Goal: Obtain resource: Download file/media

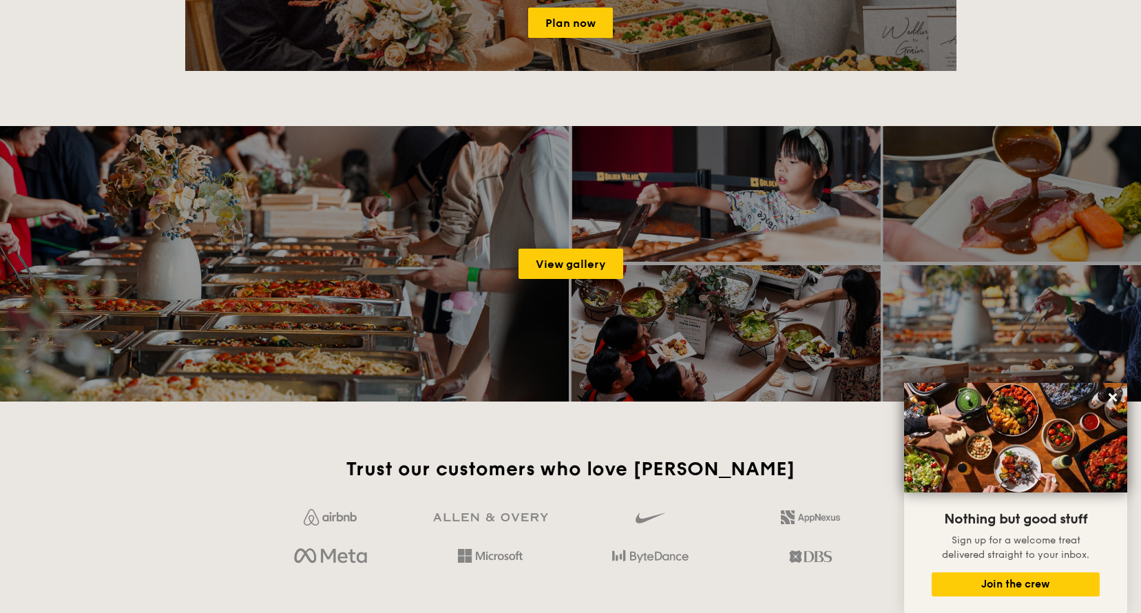
scroll to position [2203, 0]
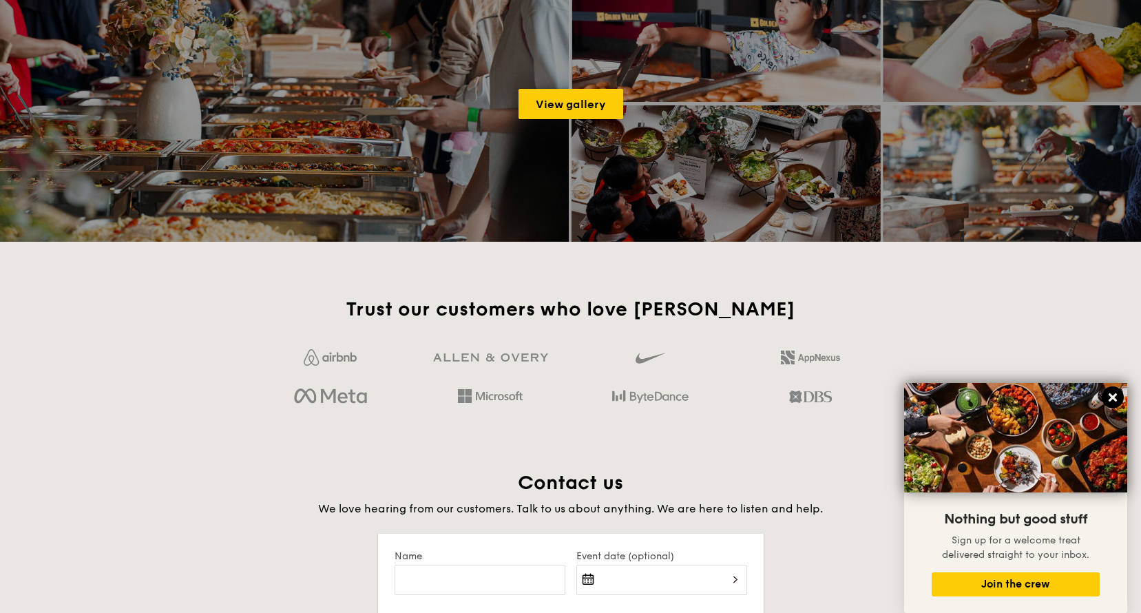
click at [1114, 398] on icon at bounding box center [1112, 397] width 12 height 12
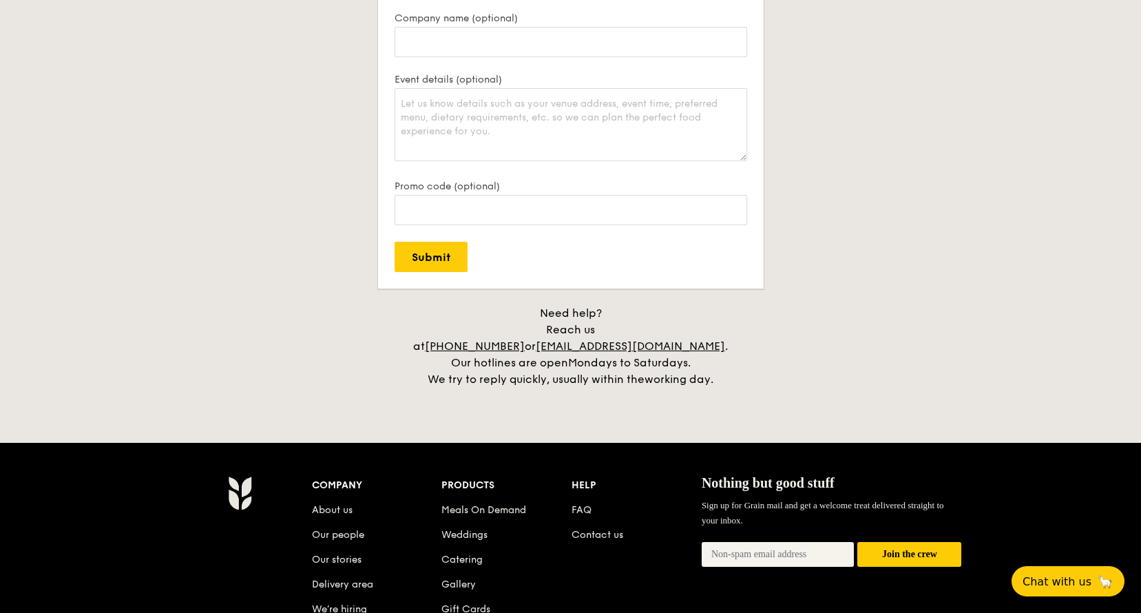
scroll to position [3121, 0]
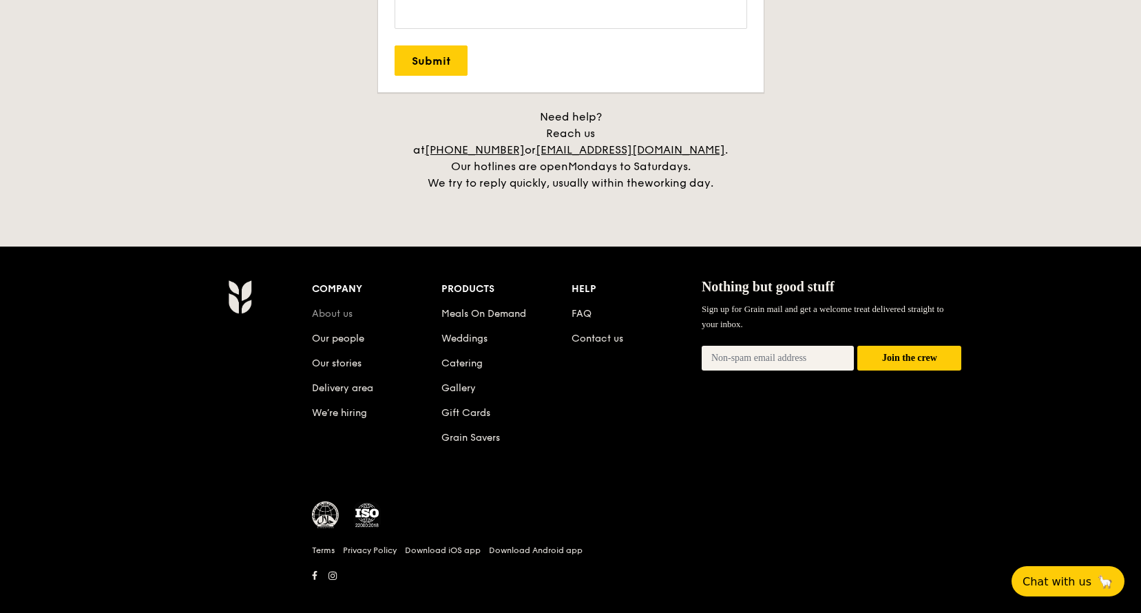
click at [326, 308] on link "About us" at bounding box center [332, 314] width 41 height 12
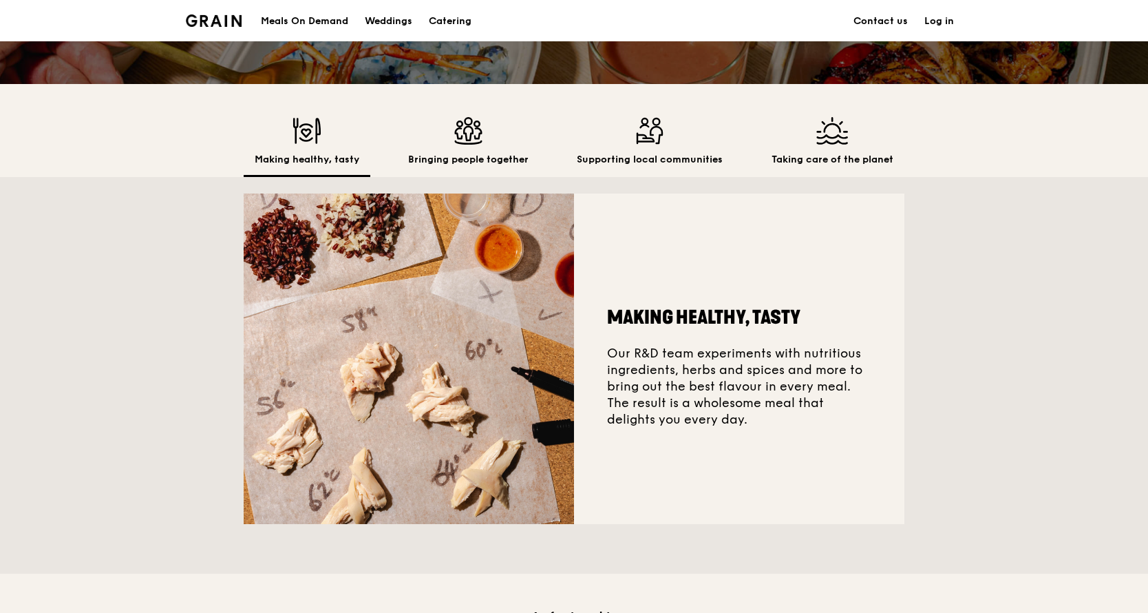
scroll to position [69, 0]
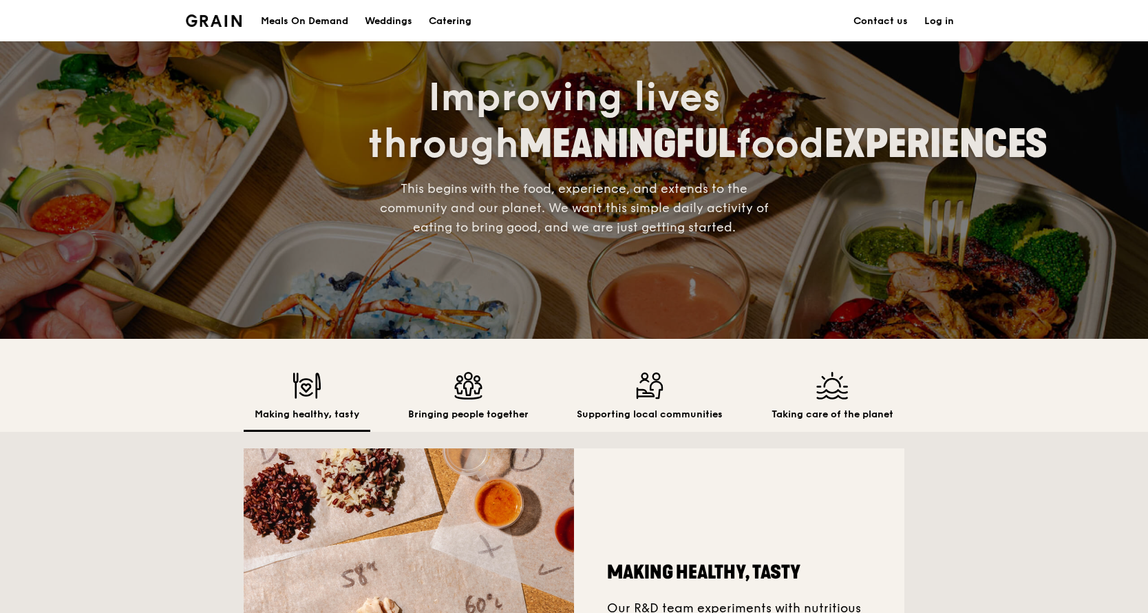
click at [655, 407] on div "Supporting local communities" at bounding box center [650, 402] width 168 height 60
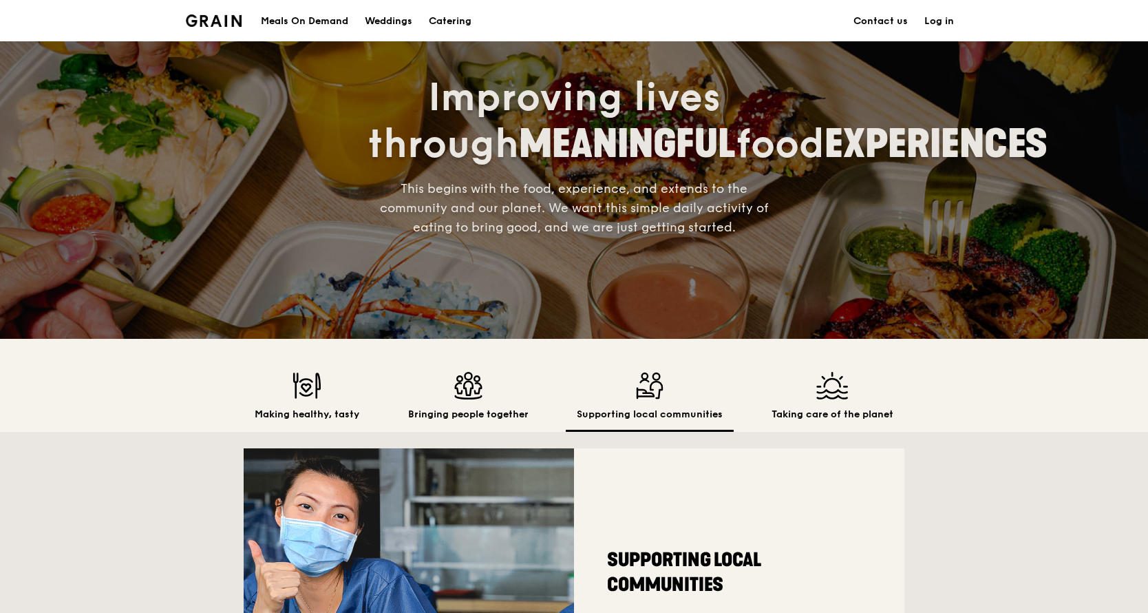
click at [640, 390] on img at bounding box center [650, 386] width 146 height 28
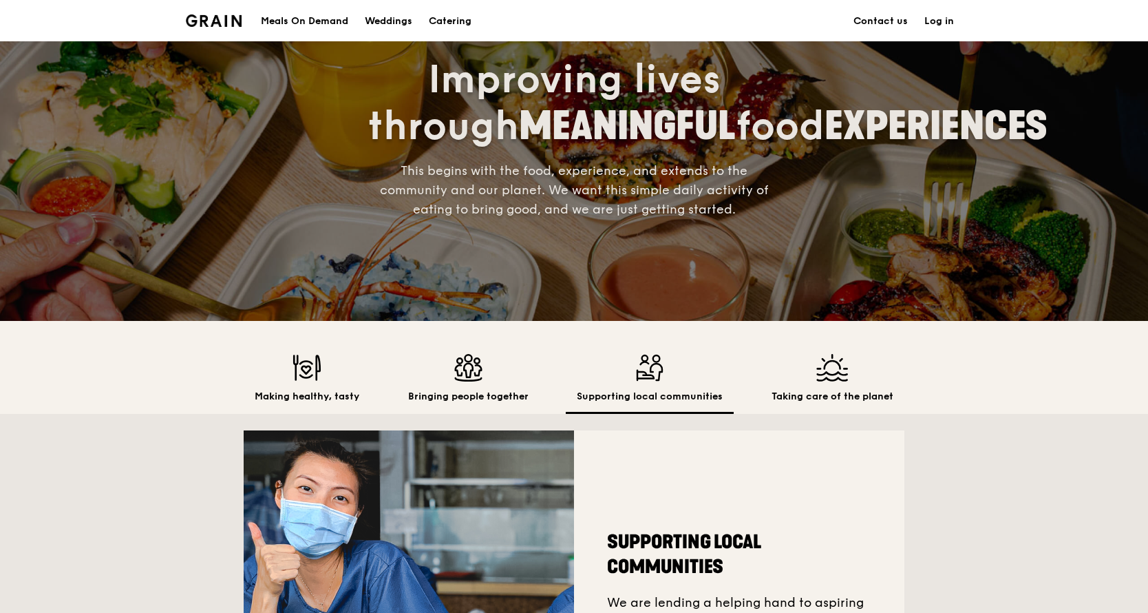
scroll to position [0, 0]
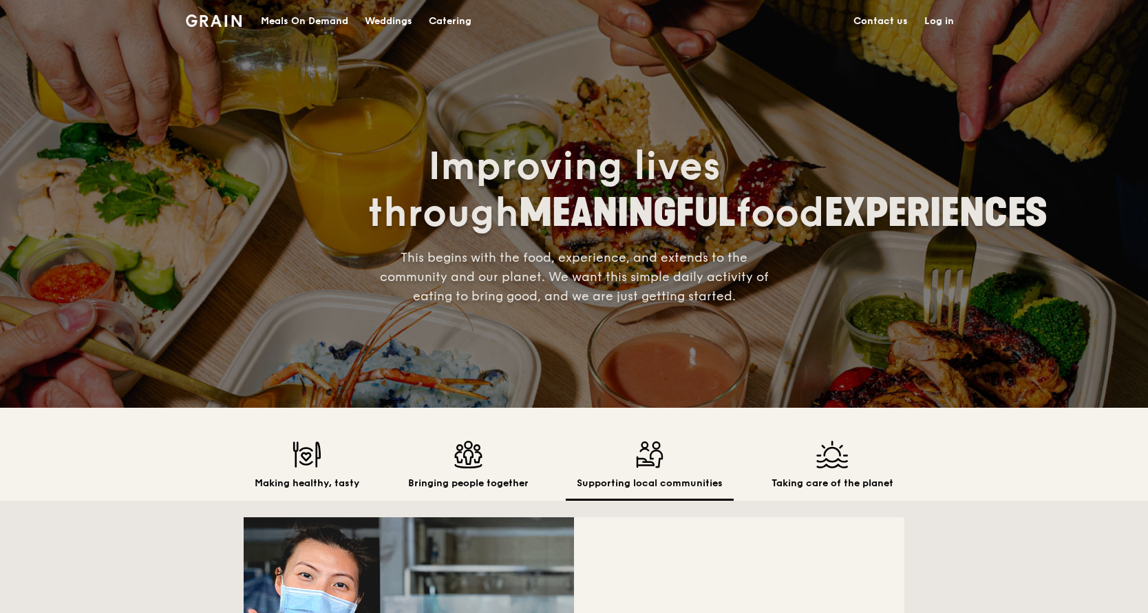
click at [825, 467] on img at bounding box center [833, 455] width 122 height 28
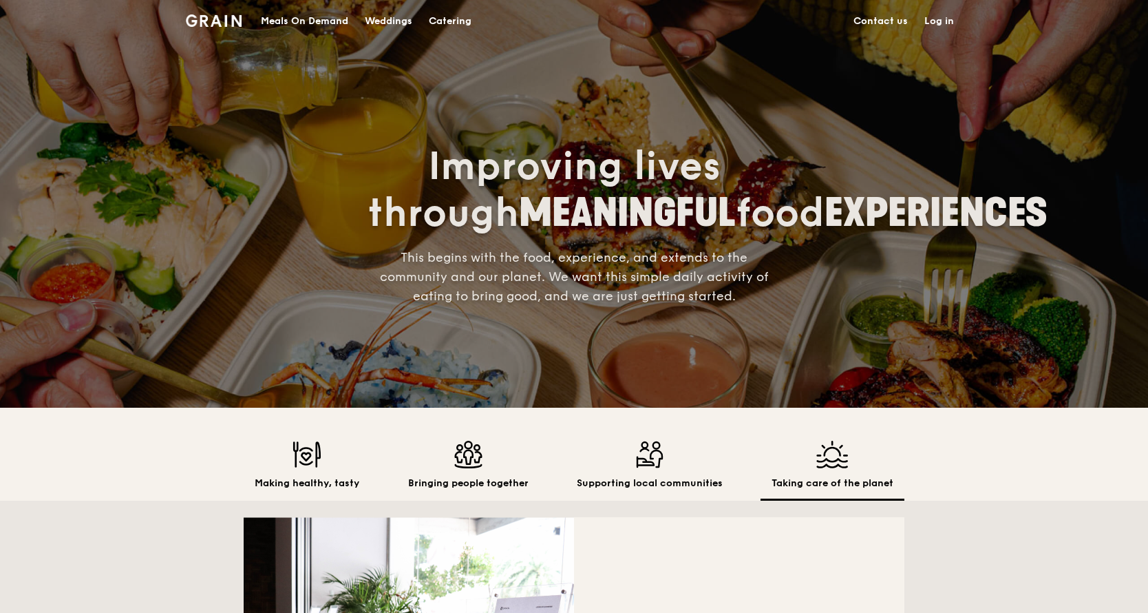
click at [225, 20] on img at bounding box center [214, 20] width 56 height 12
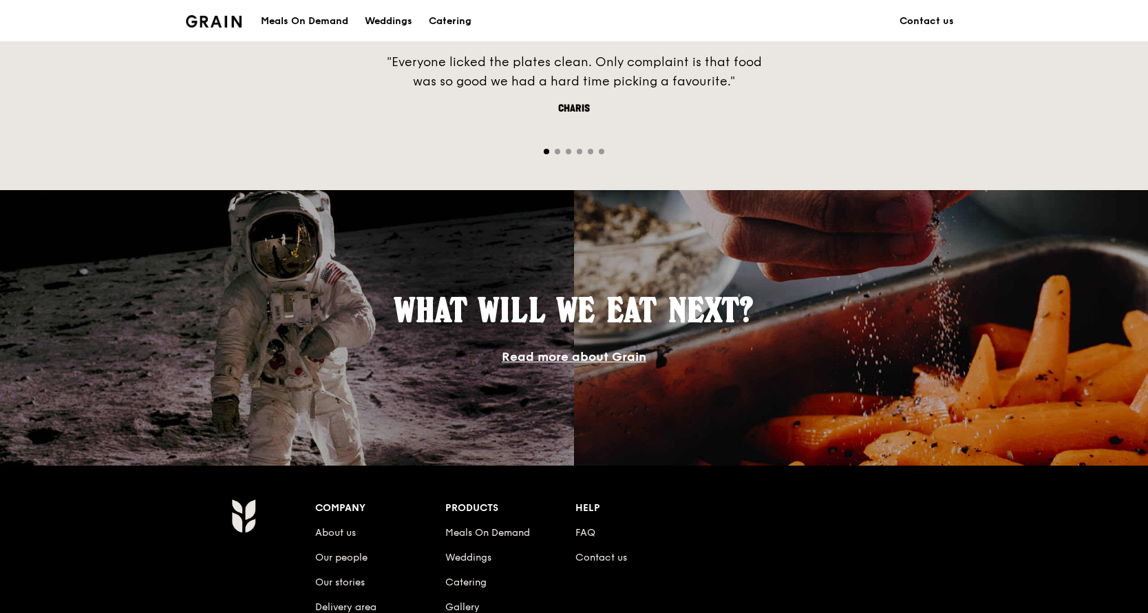
scroll to position [1170, 0]
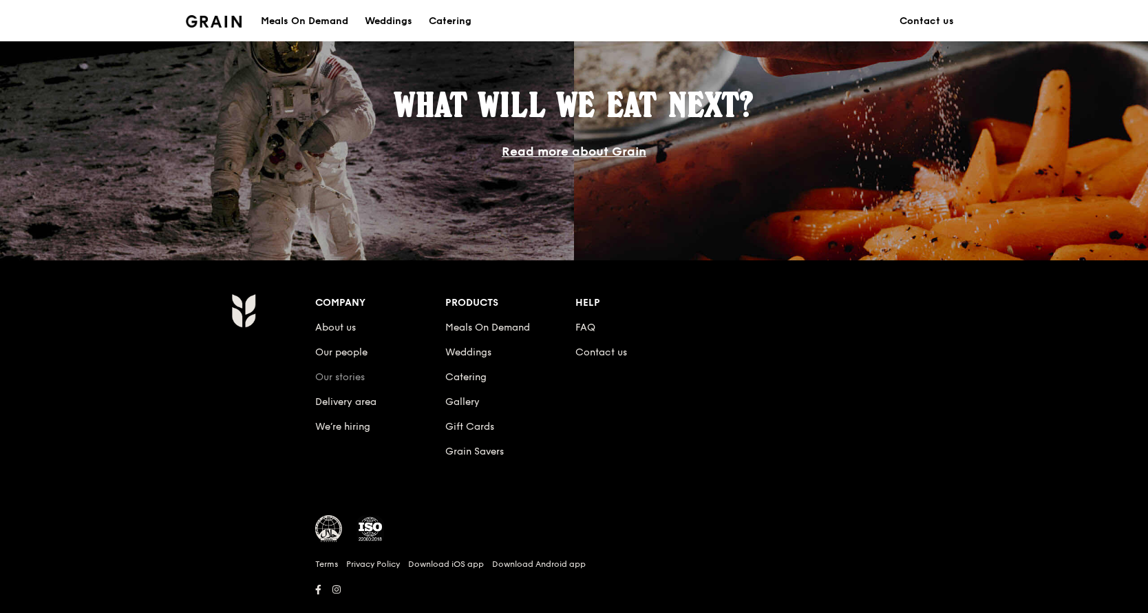
click at [350, 373] on link "Our stories" at bounding box center [340, 377] width 50 height 12
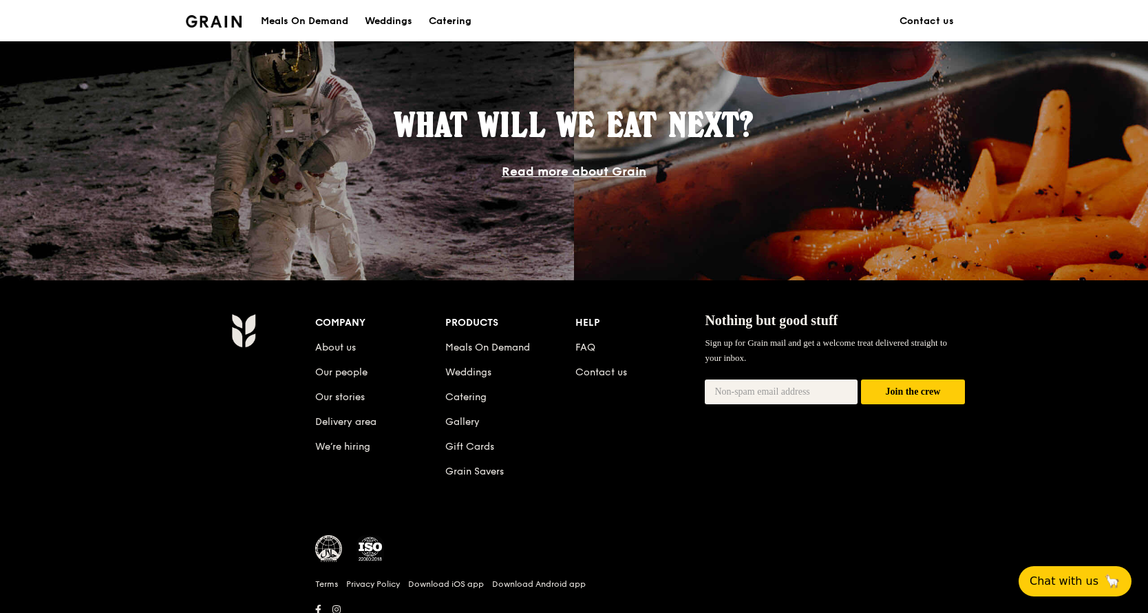
scroll to position [1170, 0]
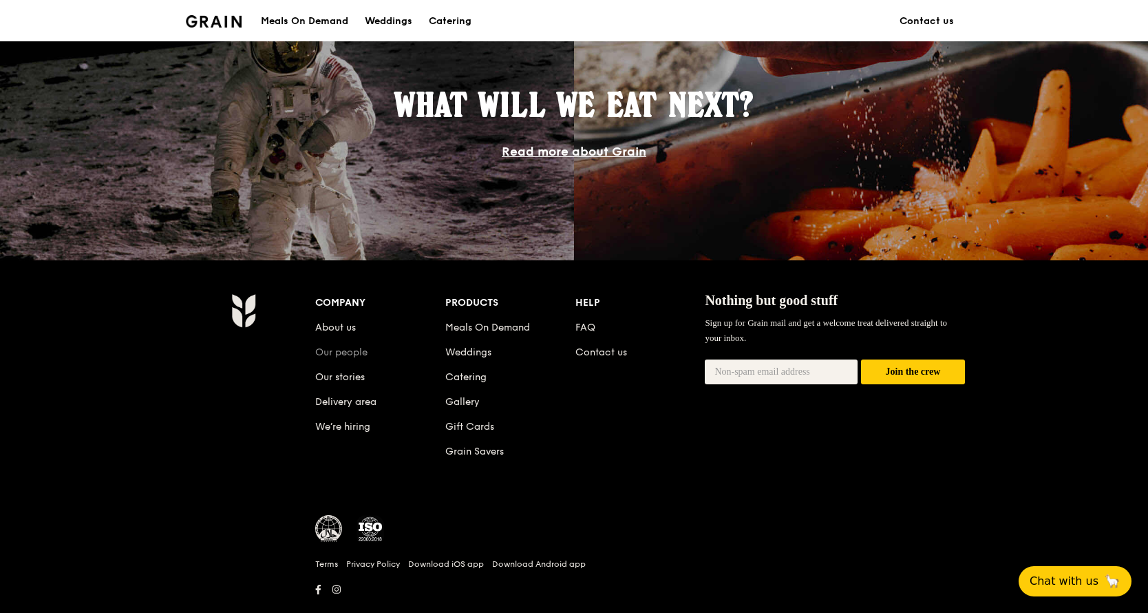
click at [353, 348] on link "Our people" at bounding box center [341, 352] width 52 height 12
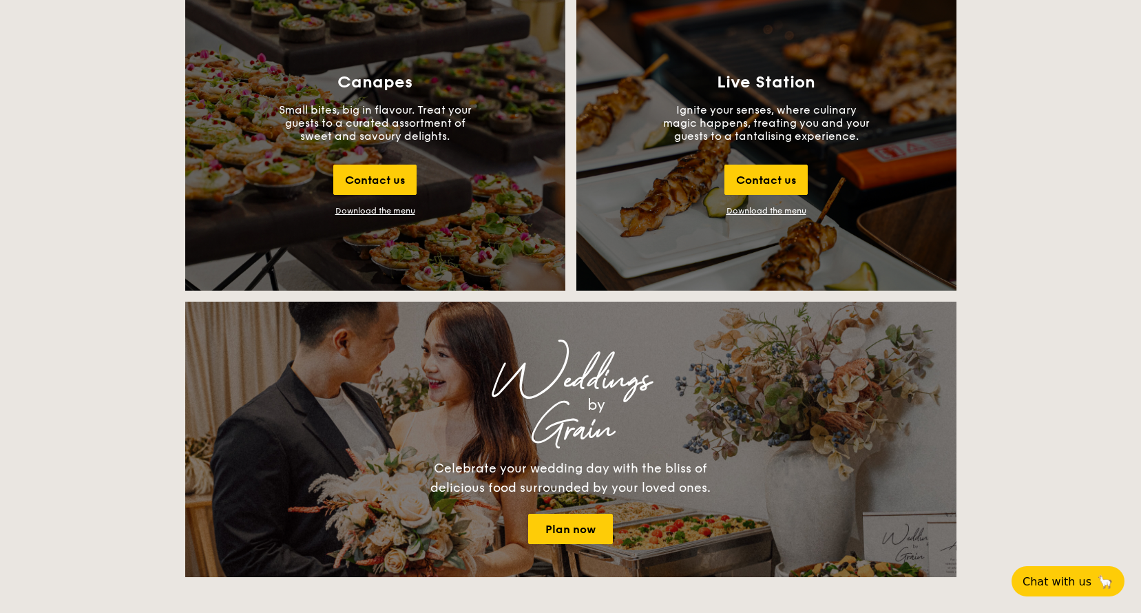
scroll to position [1515, 0]
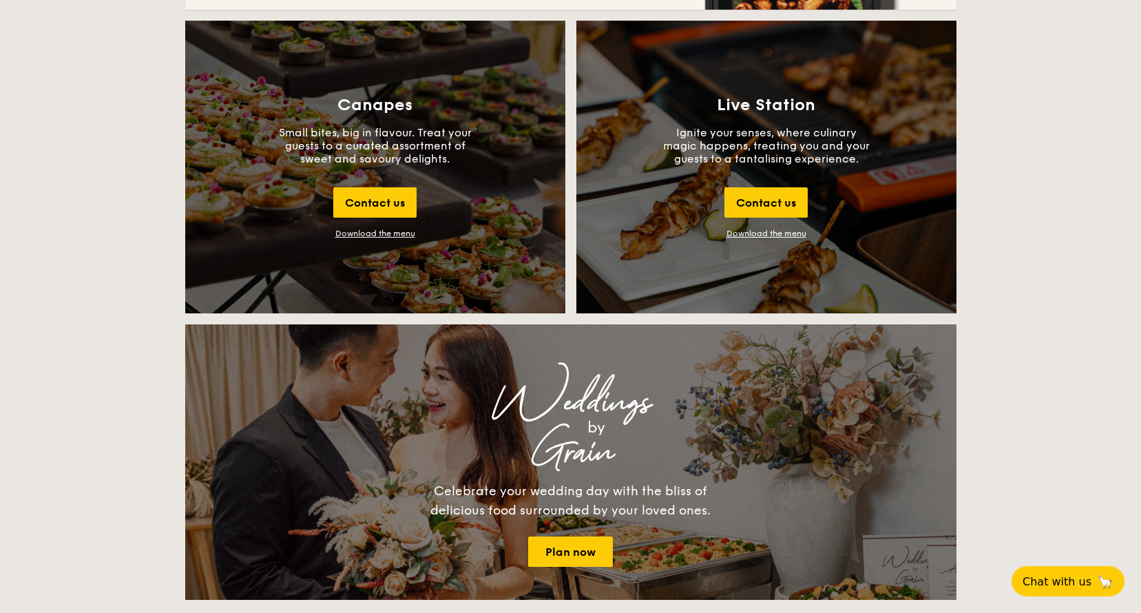
click at [381, 228] on div "Canapes Small bites, big in flavour. Treat your guests to a curated assortment …" at bounding box center [375, 167] width 380 height 293
click at [381, 231] on div "Download the menu" at bounding box center [375, 234] width 80 height 10
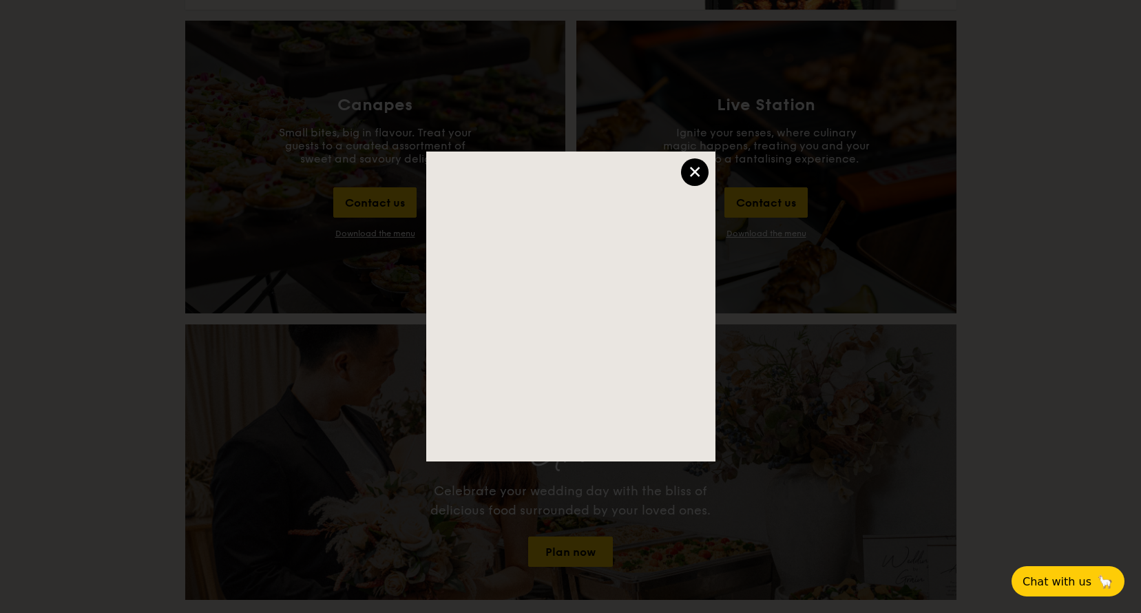
click at [692, 172] on div "×" at bounding box center [695, 172] width 28 height 28
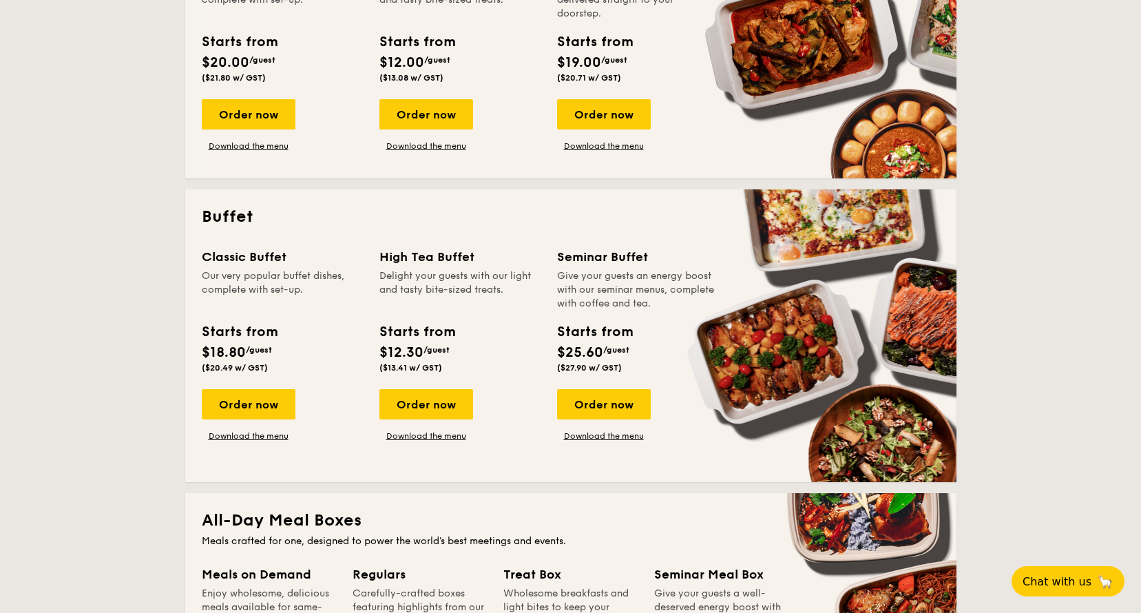
scroll to position [551, 0]
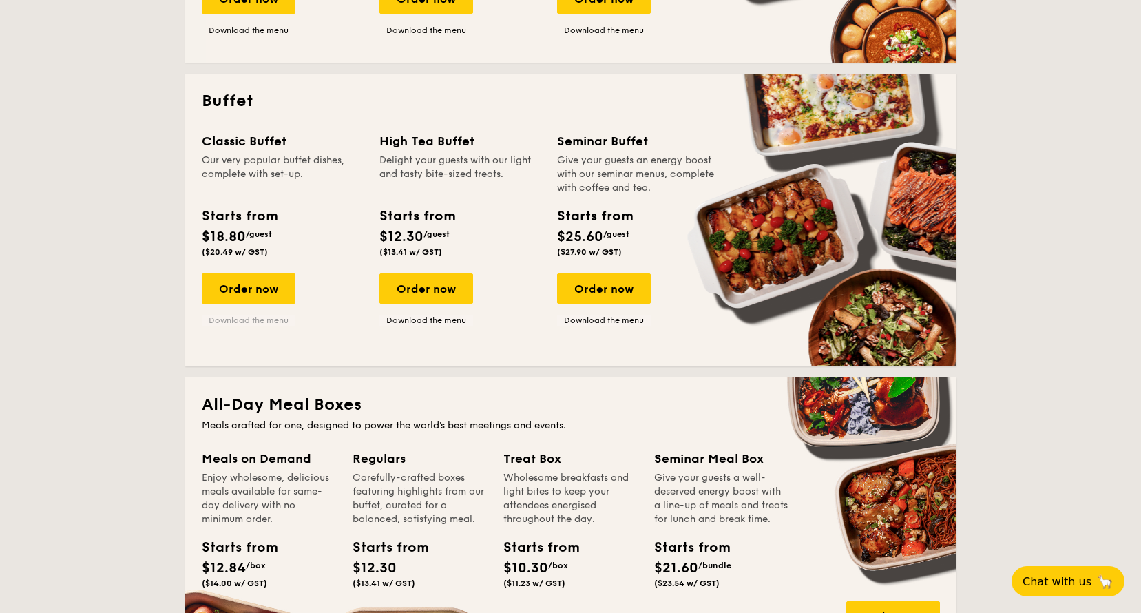
click at [235, 321] on link "Download the menu" at bounding box center [249, 320] width 94 height 11
